Goal: Check status: Check status

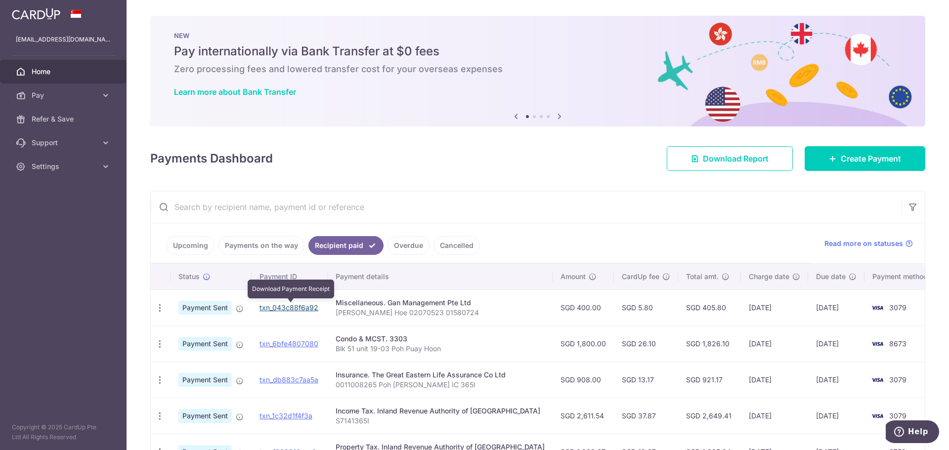
click at [282, 308] on link "txn_043c88f6a92" at bounding box center [289, 308] width 59 height 8
